Goal: Transaction & Acquisition: Purchase product/service

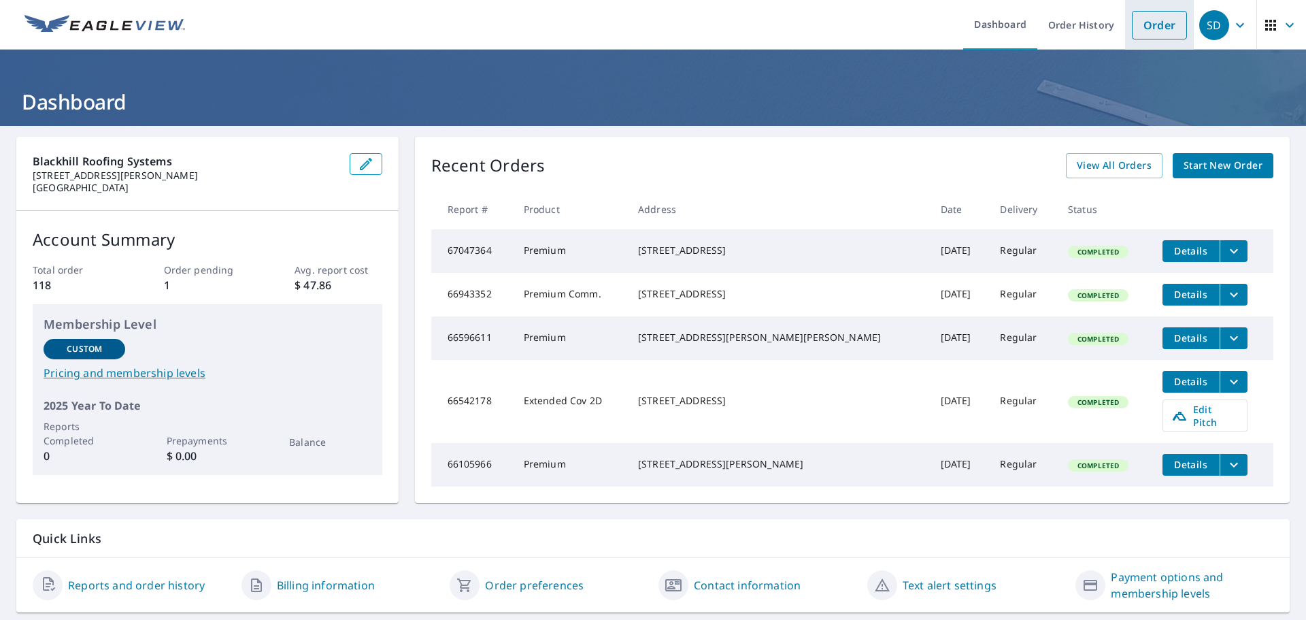
click at [1147, 22] on link "Order" at bounding box center [1159, 25] width 55 height 29
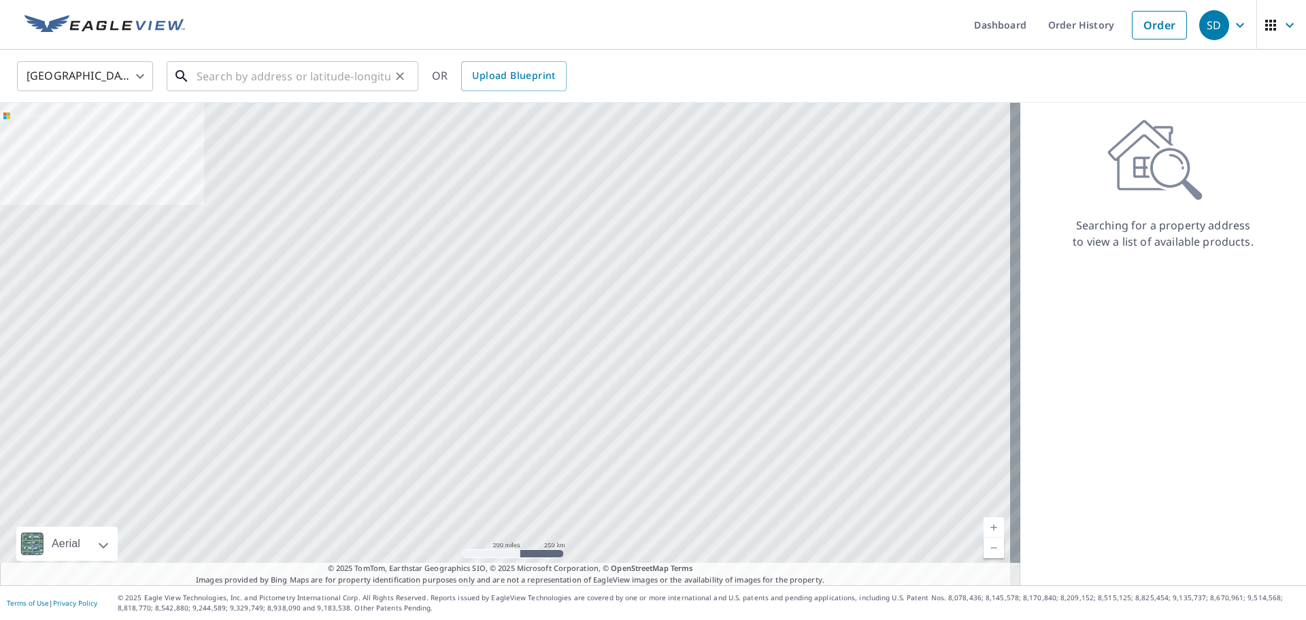
click at [237, 78] on input "text" at bounding box center [294, 76] width 194 height 38
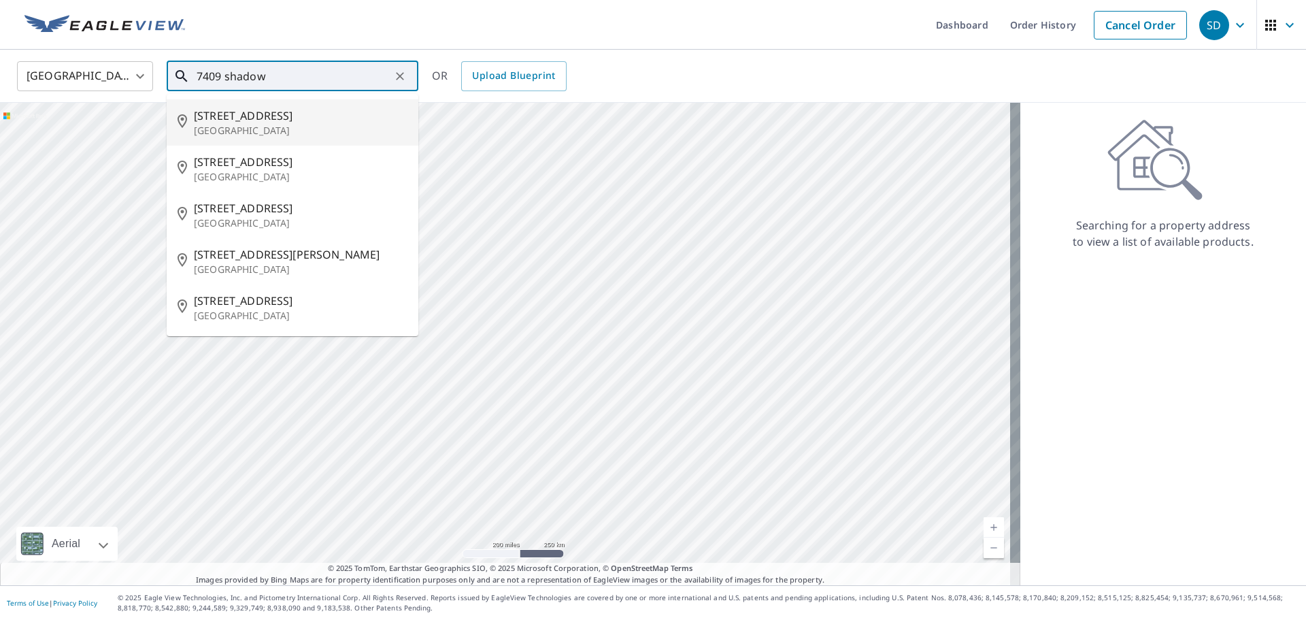
click at [245, 119] on span "[STREET_ADDRESS]" at bounding box center [301, 115] width 214 height 16
type input "[STREET_ADDRESS][PERSON_NAME]"
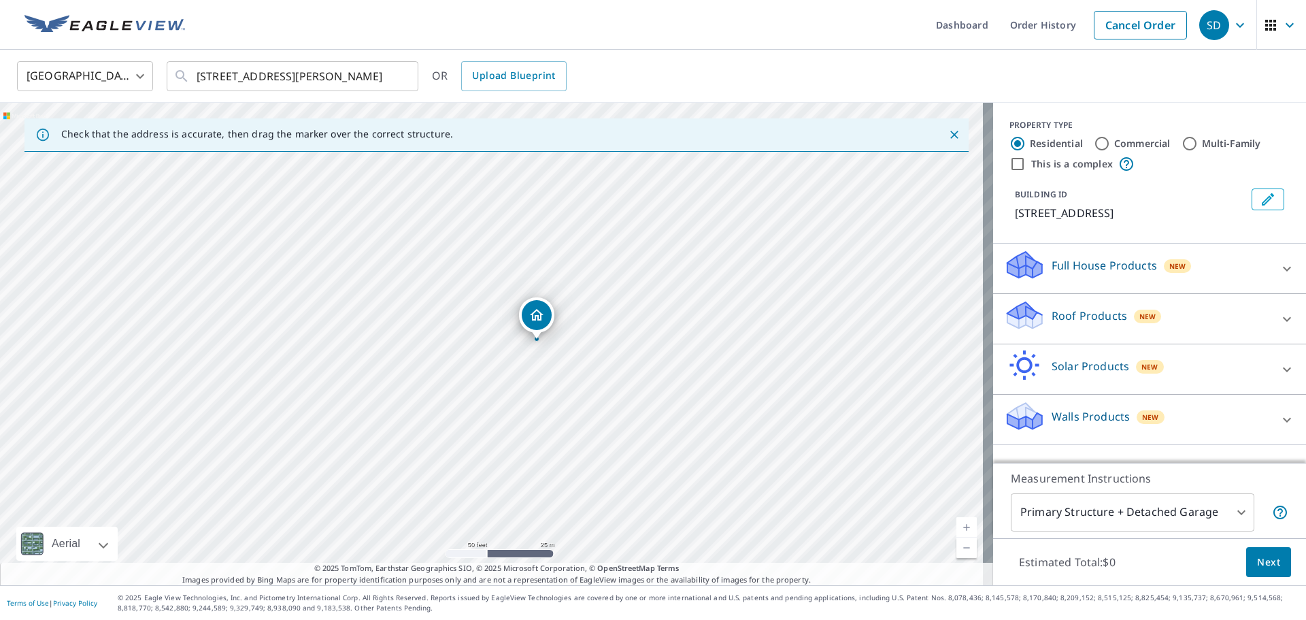
drag, startPoint x: 262, startPoint y: 339, endPoint x: 616, endPoint y: 503, distance: 390.4
click at [616, 503] on div "[STREET_ADDRESS][PERSON_NAME]" at bounding box center [496, 344] width 993 height 482
drag, startPoint x: 310, startPoint y: 496, endPoint x: 422, endPoint y: 645, distance: 186.1
click at [422, 619] on html "SD SD Dashboard Order History Cancel Order SD [GEOGRAPHIC_DATA] [GEOGRAPHIC_DAT…" at bounding box center [653, 310] width 1306 height 620
click at [504, 413] on div "[STREET_ADDRESS][PERSON_NAME]" at bounding box center [496, 344] width 993 height 482
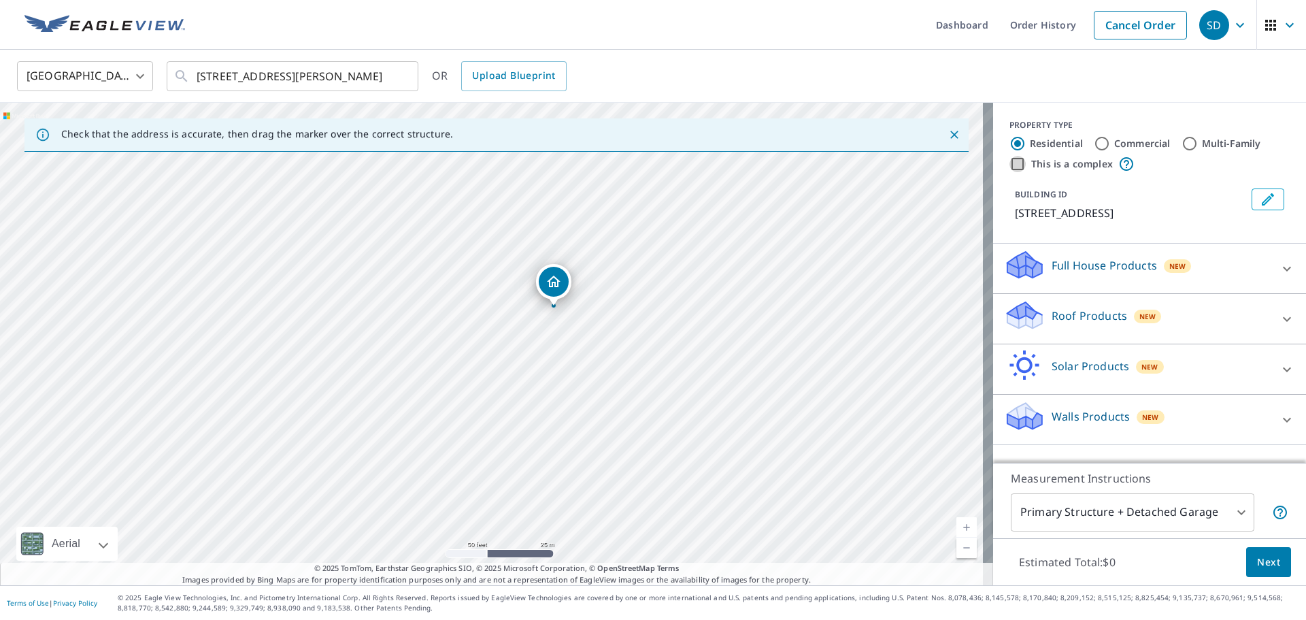
click at [1010, 165] on input "This is a complex" at bounding box center [1017, 164] width 16 height 16
checkbox input "true"
radio input "false"
radio input "true"
type input "4"
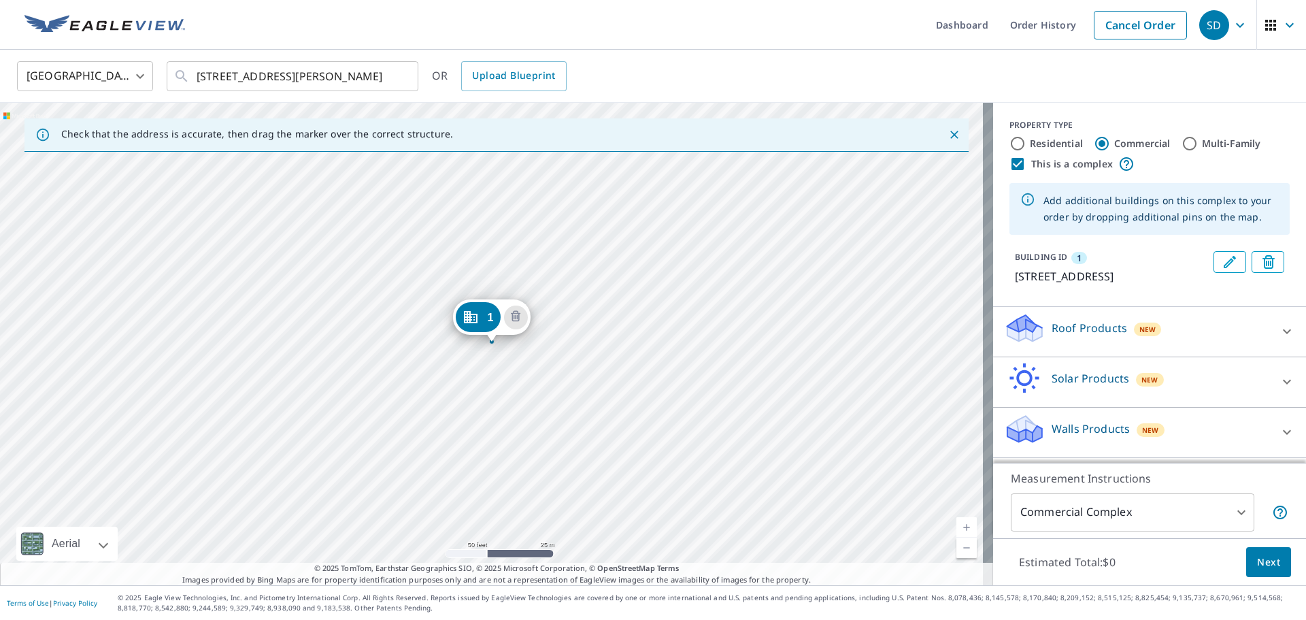
click at [1010, 144] on input "Residential" at bounding box center [1017, 143] width 16 height 16
radio input "true"
type input "1"
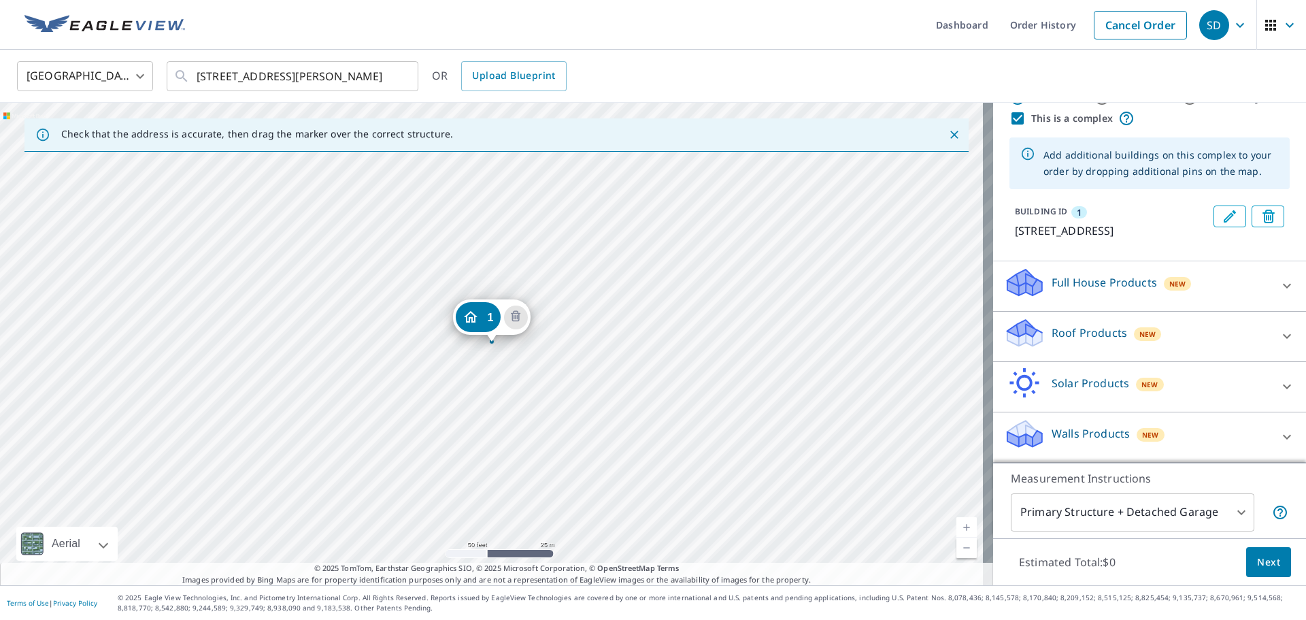
click at [1075, 329] on p "Roof Products" at bounding box center [1089, 332] width 75 height 16
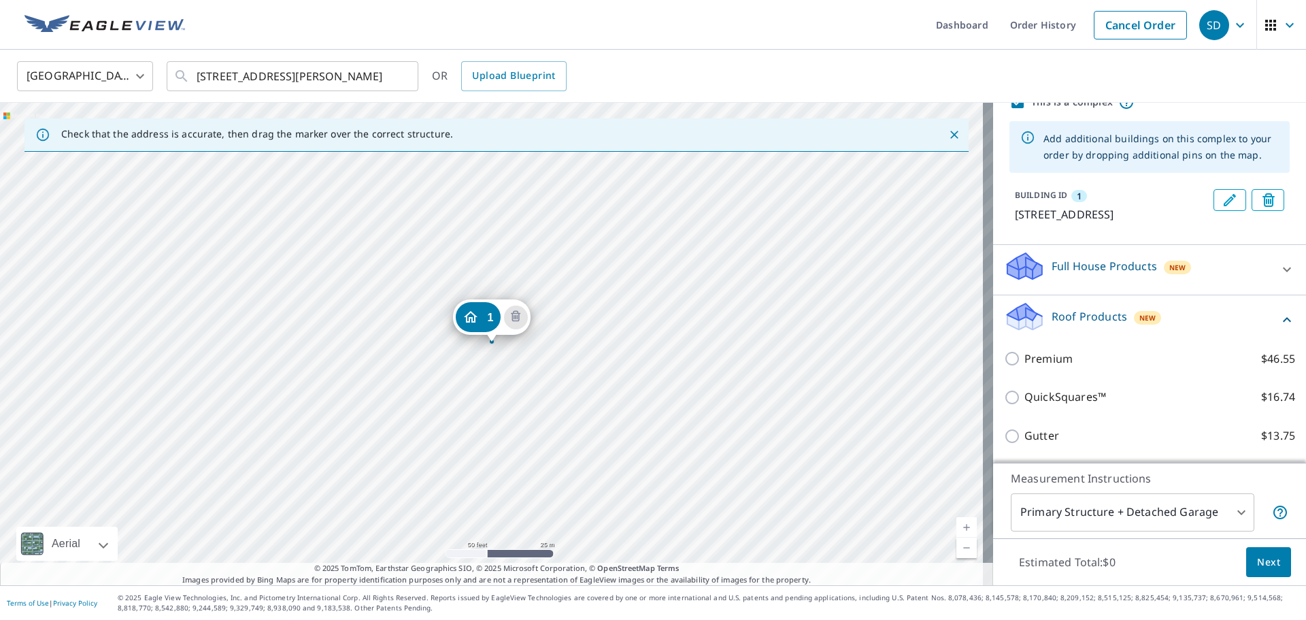
click at [950, 133] on icon "Close" at bounding box center [954, 135] width 8 height 8
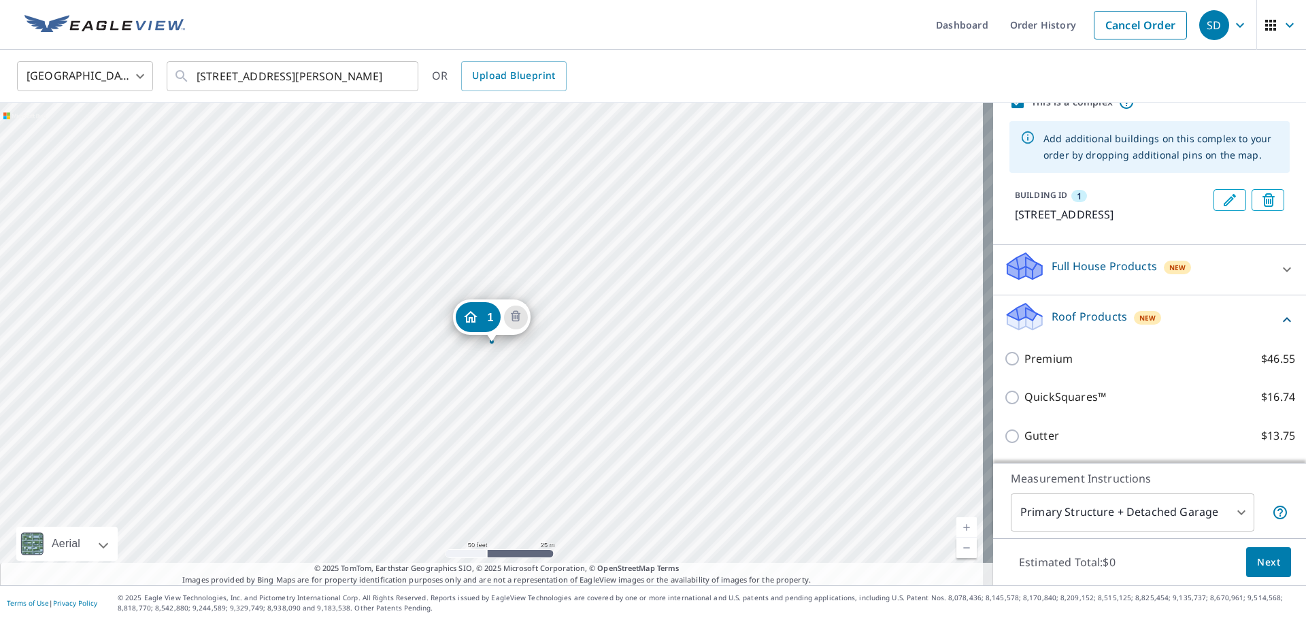
click at [599, 307] on div "1 [STREET_ADDRESS]" at bounding box center [496, 344] width 993 height 482
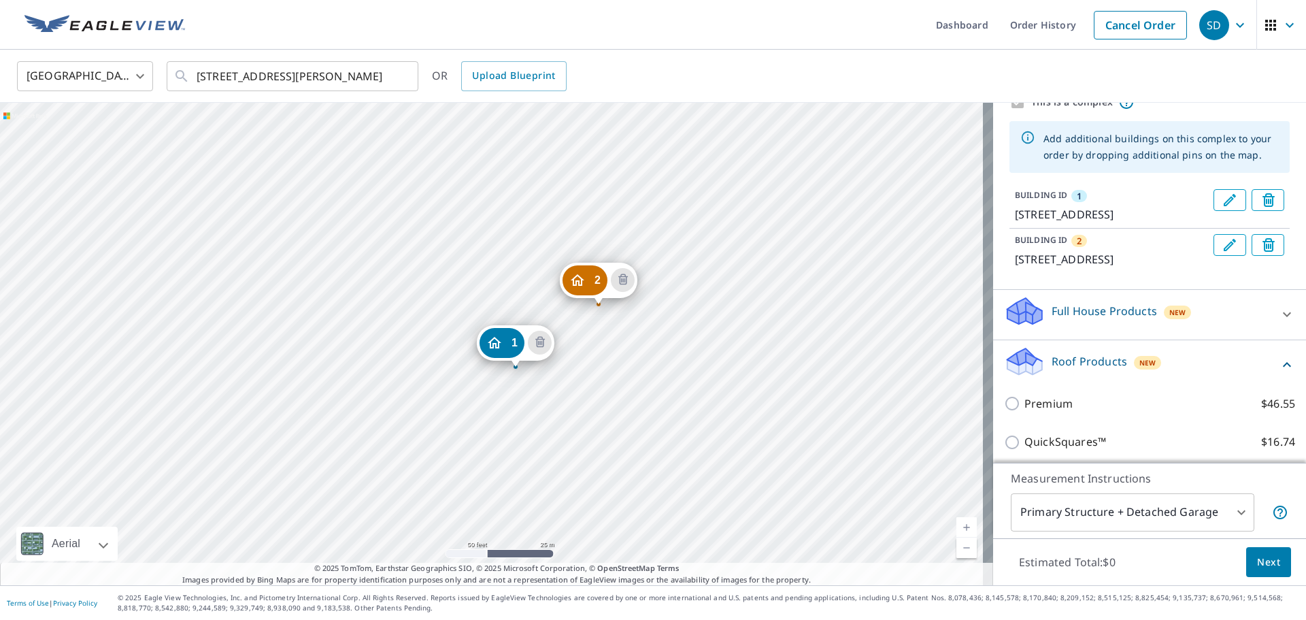
drag, startPoint x: 488, startPoint y: 318, endPoint x: 511, endPoint y: 343, distance: 34.6
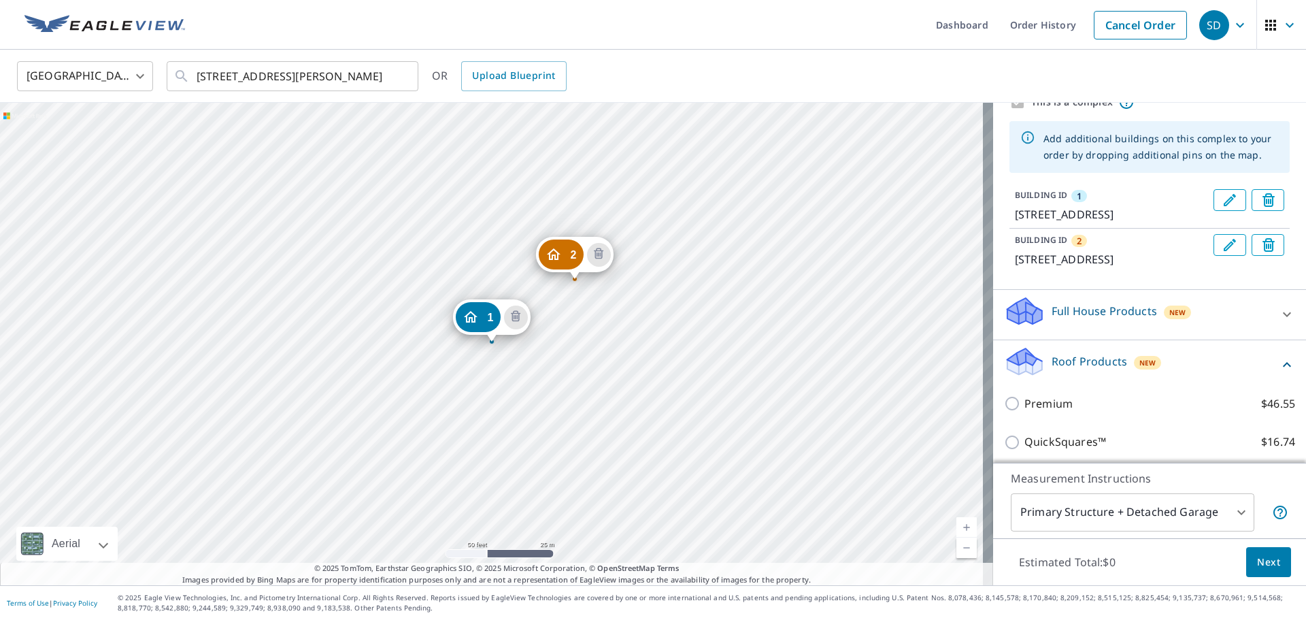
click at [328, 269] on div "2 [STREET_ADDRESS][PERSON_NAME] 1 [STREET_ADDRESS]" at bounding box center [496, 344] width 993 height 482
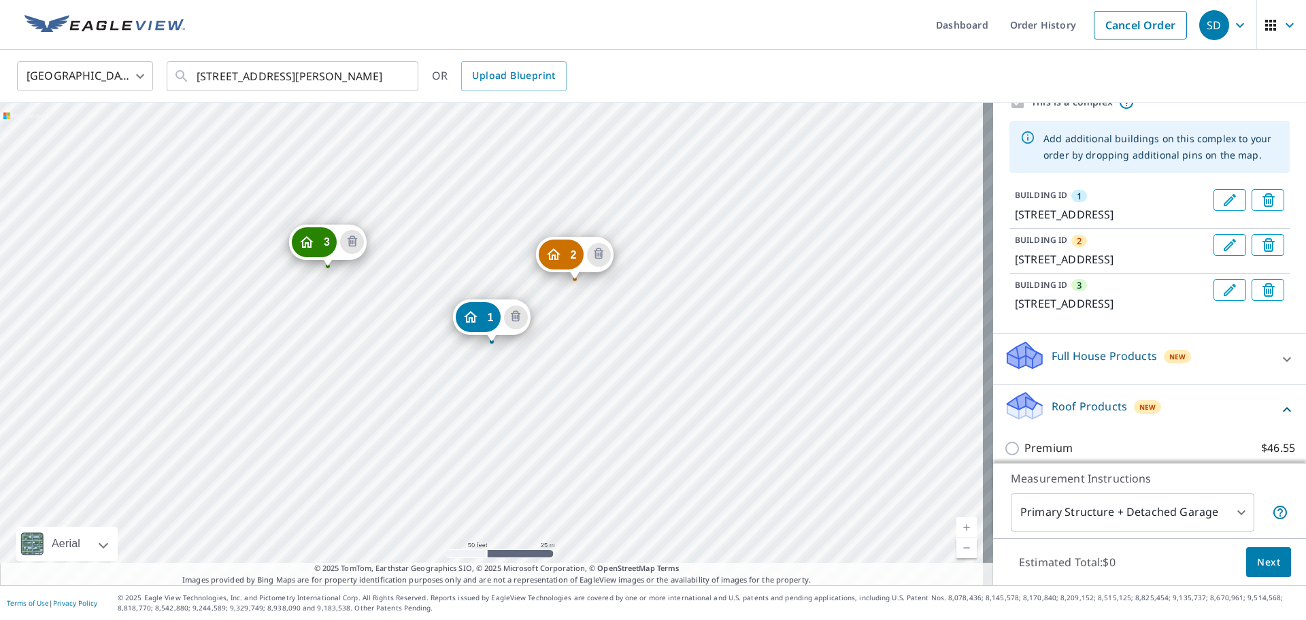
click at [369, 172] on div "2 [STREET_ADDRESS][PERSON_NAME] 3 [STREET_ADDRESS] 1 [STREET_ADDRESS]" at bounding box center [496, 344] width 993 height 482
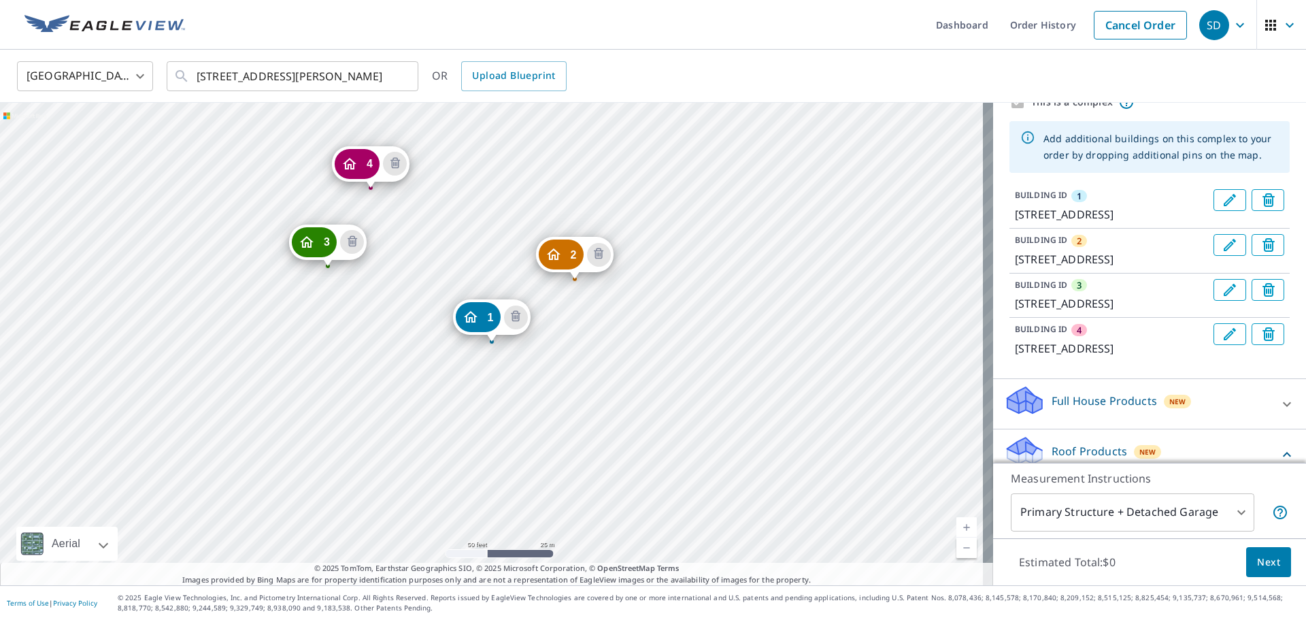
drag, startPoint x: 369, startPoint y: 163, endPoint x: 371, endPoint y: 181, distance: 18.4
click at [581, 428] on div "2 [STREET_ADDRESS][PERSON_NAME] 3 [STREET_ADDRESS] 4 [STREET_ADDRESS] 1 [STREET…" at bounding box center [496, 344] width 993 height 482
